Goal: Information Seeking & Learning: Check status

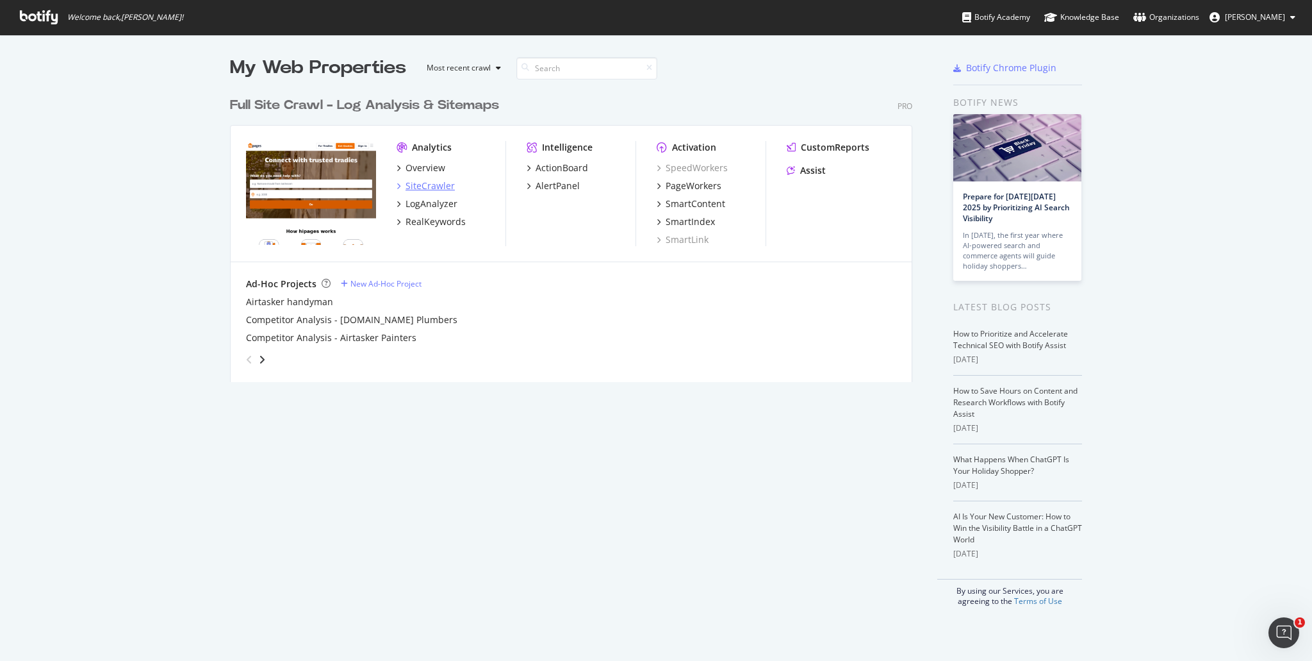
click at [434, 179] on div "SiteCrawler" at bounding box center [430, 185] width 49 height 13
